Goal: Transaction & Acquisition: Subscribe to service/newsletter

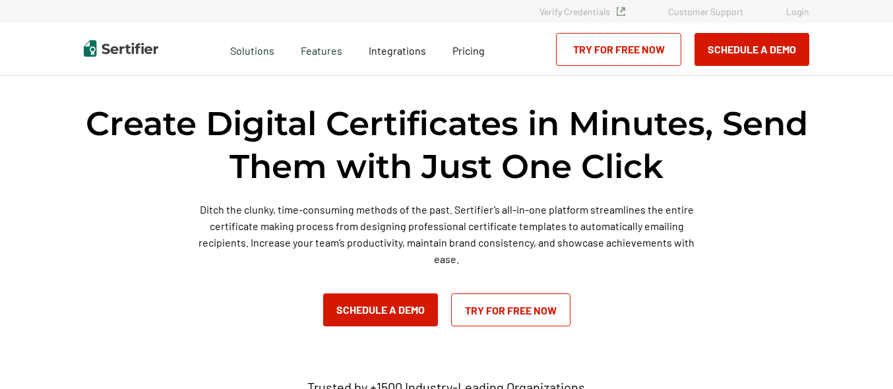
scroll to position [138, 0]
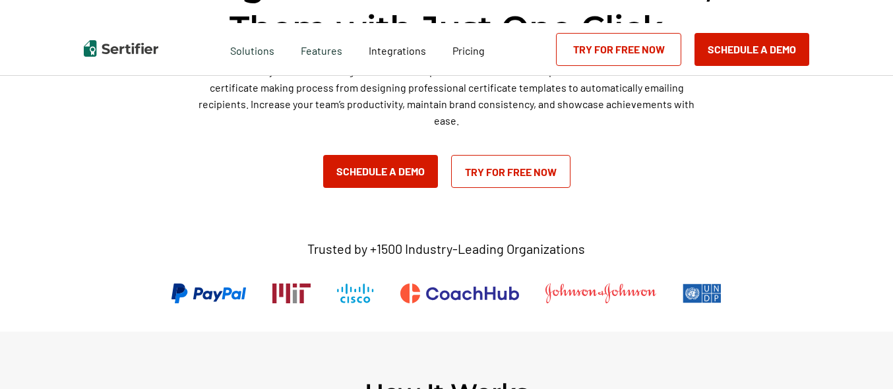
click at [515, 175] on link "Try for Free Now" at bounding box center [510, 171] width 119 height 33
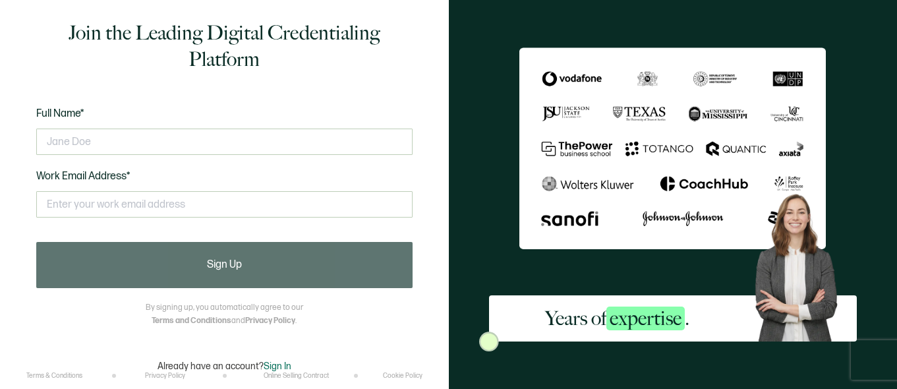
click at [269, 368] on span "Sign In" at bounding box center [278, 366] width 28 height 11
